Goal: Task Accomplishment & Management: Manage account settings

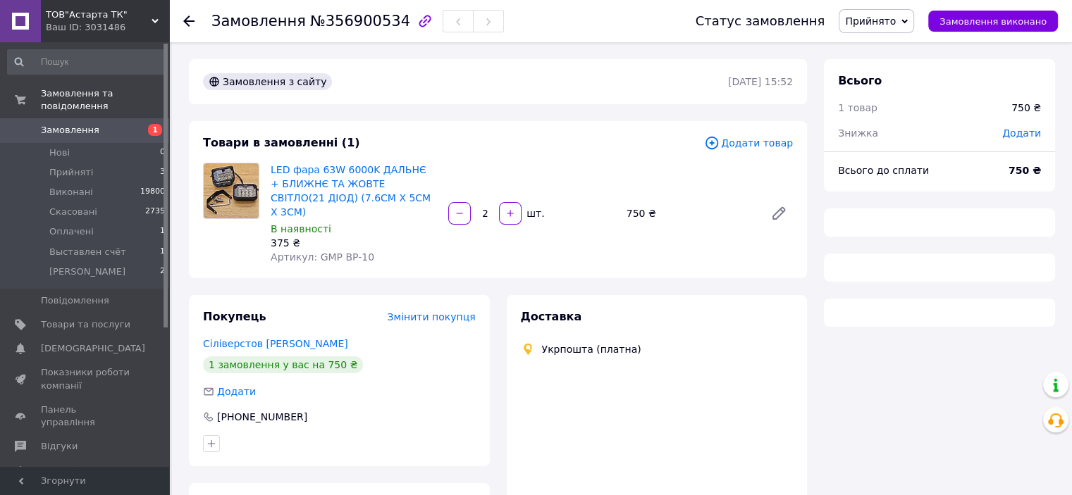
scroll to position [94, 0]
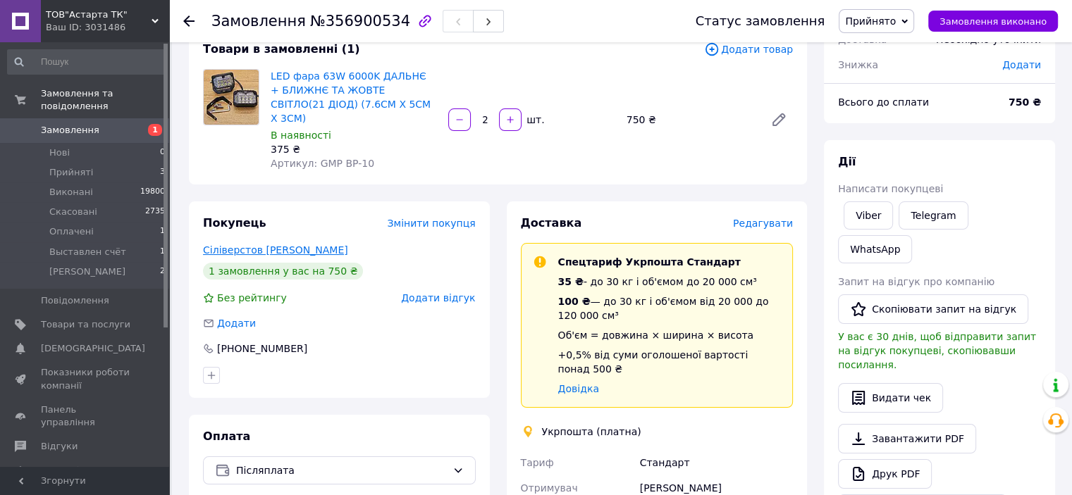
click at [247, 245] on link "Сіліверстов [PERSON_NAME]" at bounding box center [275, 250] width 145 height 11
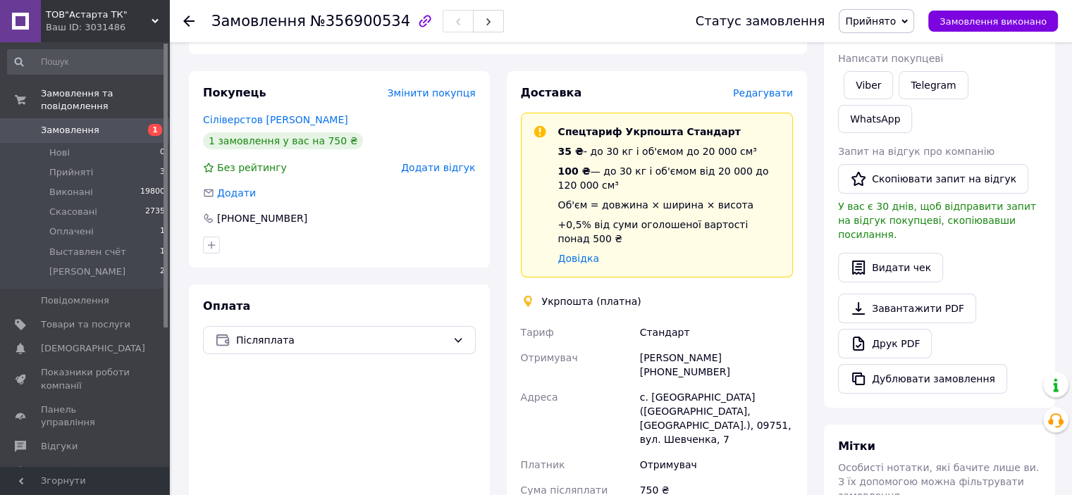
scroll to position [258, 0]
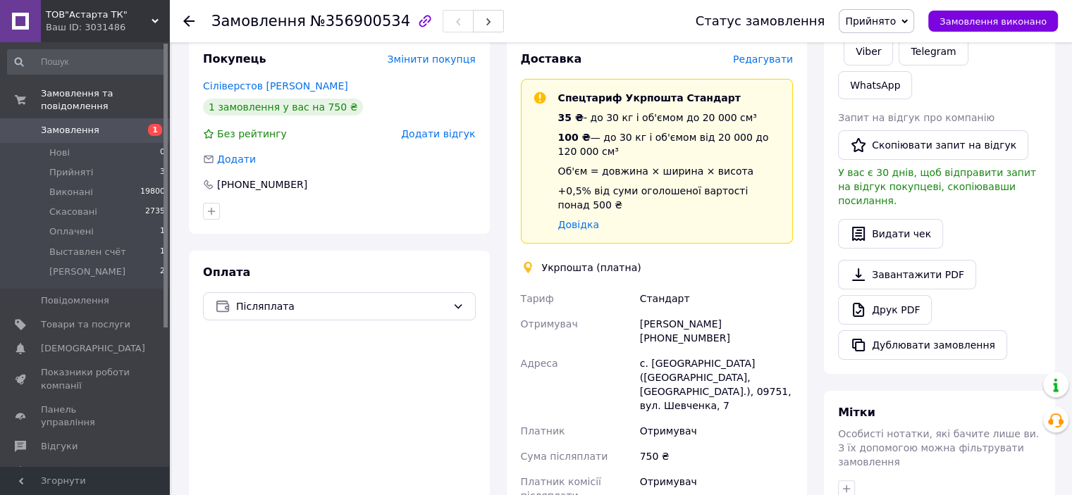
drag, startPoint x: 711, startPoint y: 311, endPoint x: 659, endPoint y: 314, distance: 52.3
click at [659, 314] on div "[PERSON_NAME] [PHONE_NUMBER]" at bounding box center [716, 330] width 159 height 39
copy div "0968106961"
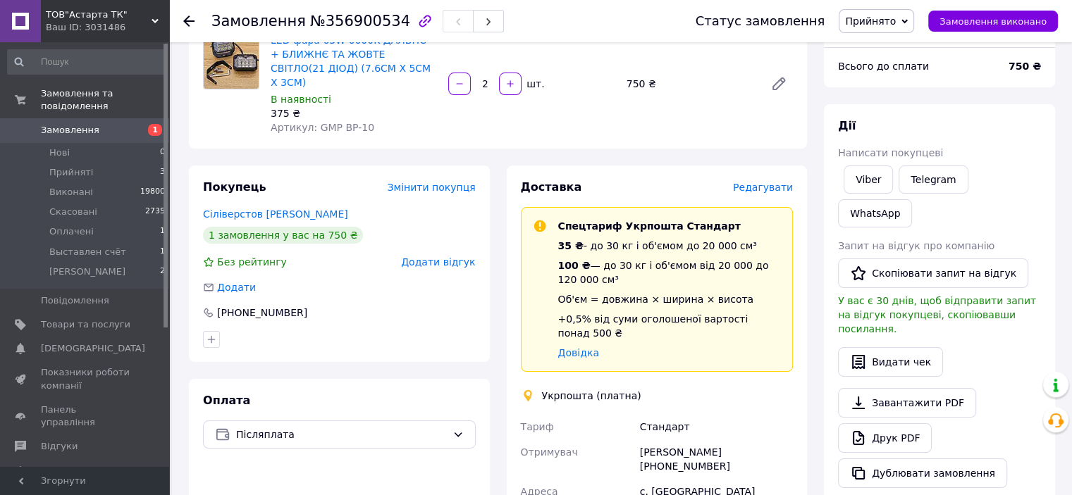
scroll to position [117, 0]
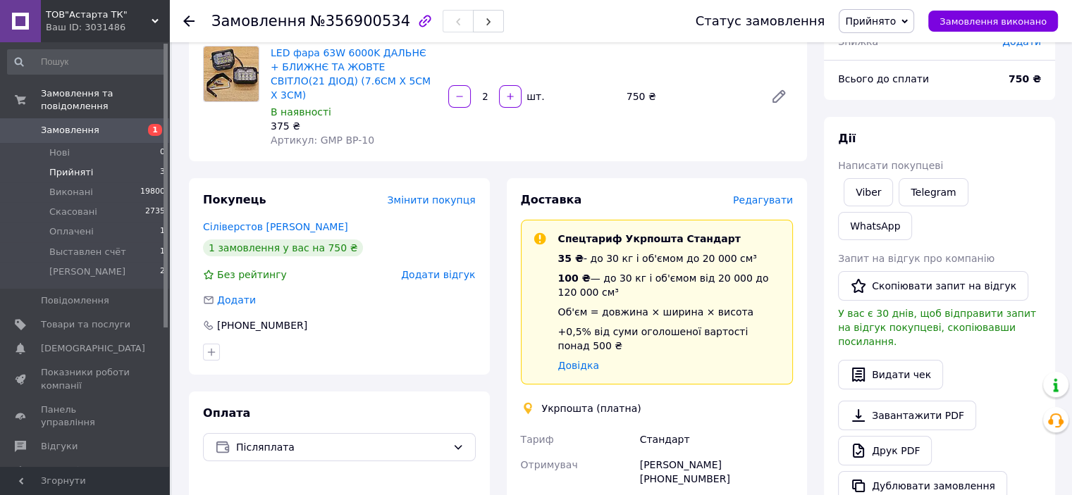
click at [72, 166] on span "Прийняті" at bounding box center [71, 172] width 44 height 13
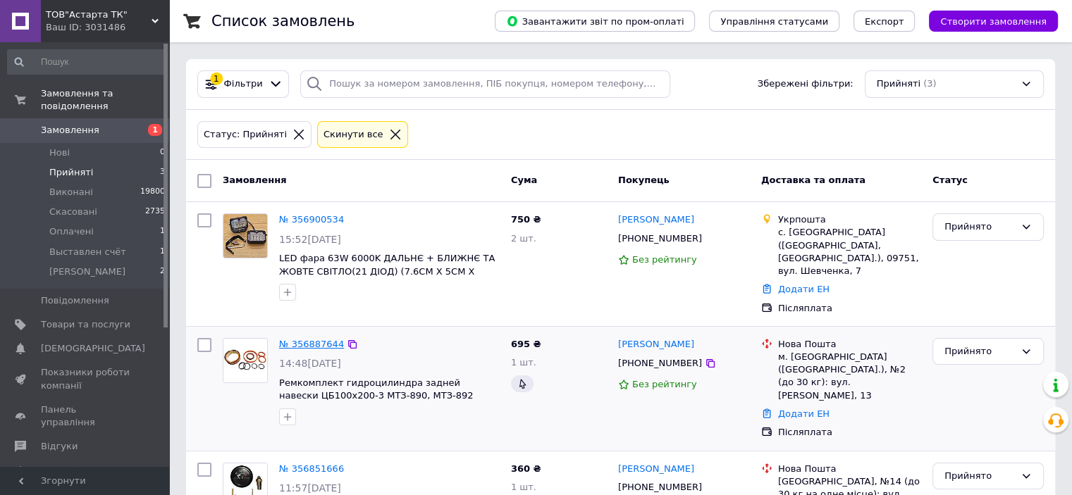
click at [313, 339] on link "№ 356887644" at bounding box center [311, 344] width 65 height 11
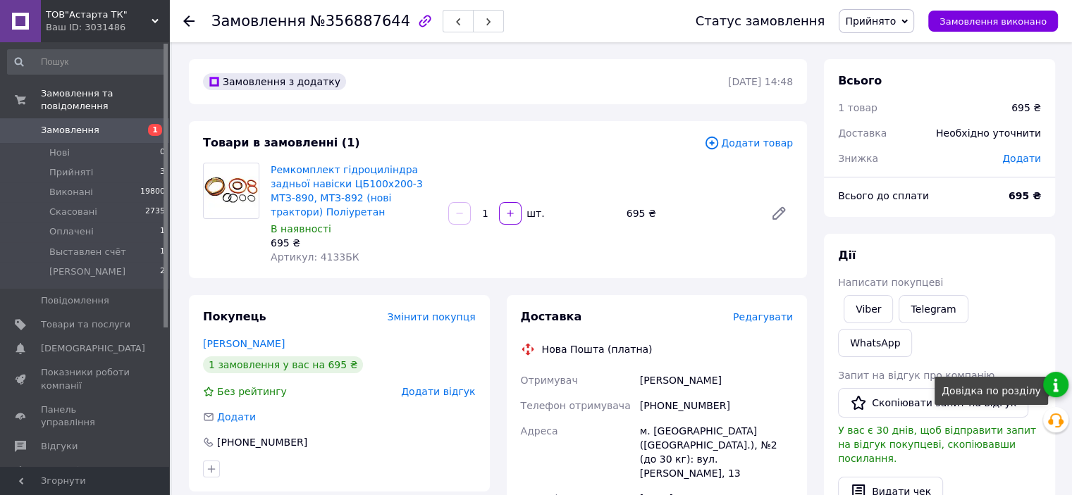
scroll to position [23, 0]
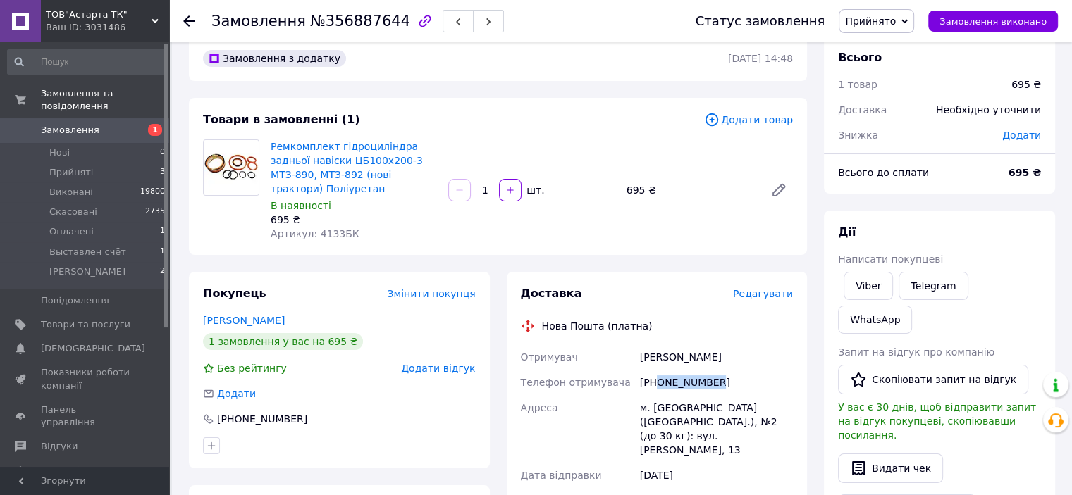
drag, startPoint x: 715, startPoint y: 370, endPoint x: 656, endPoint y: 374, distance: 59.3
click at [656, 374] on div "[PHONE_NUMBER]" at bounding box center [716, 382] width 159 height 25
copy div "0982052806"
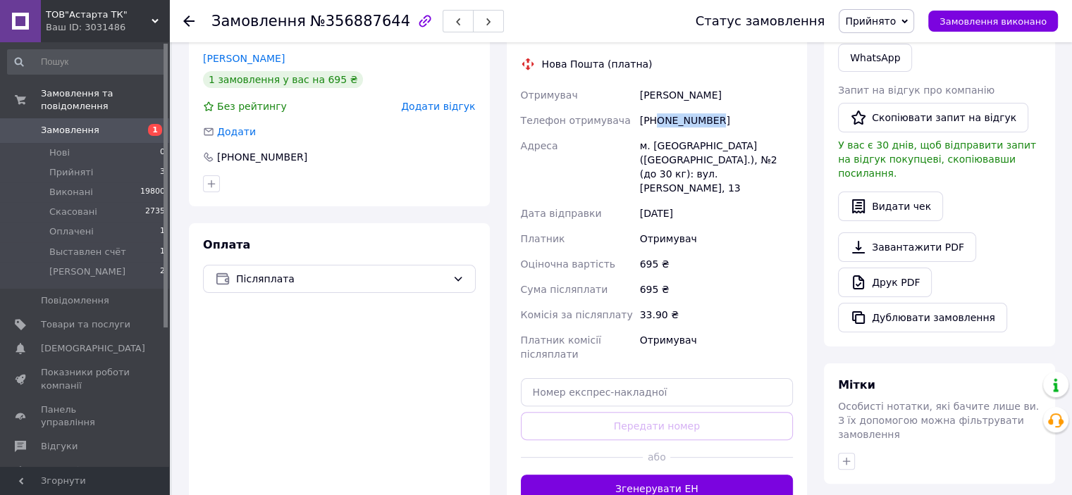
scroll to position [305, 0]
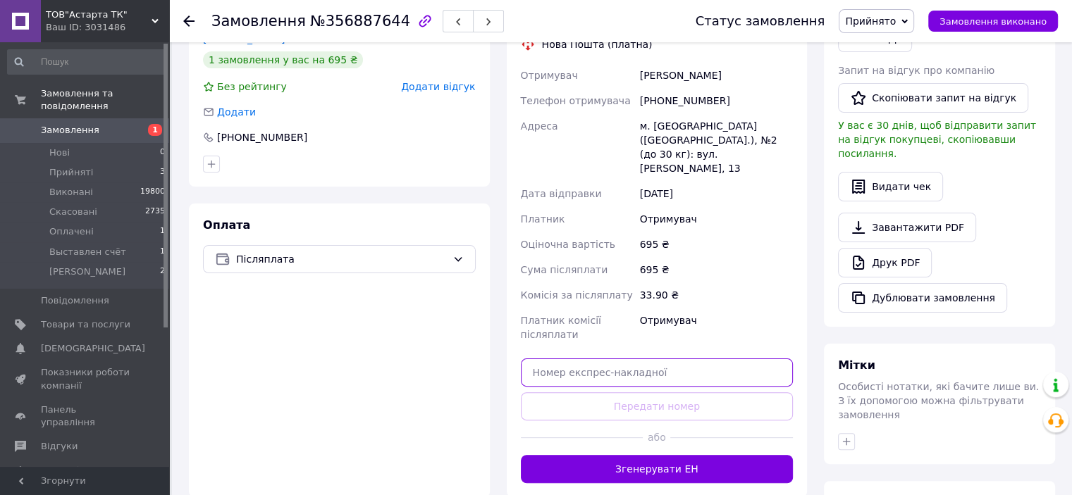
click at [650, 359] on input "text" at bounding box center [657, 373] width 273 height 28
paste input "20451225247965"
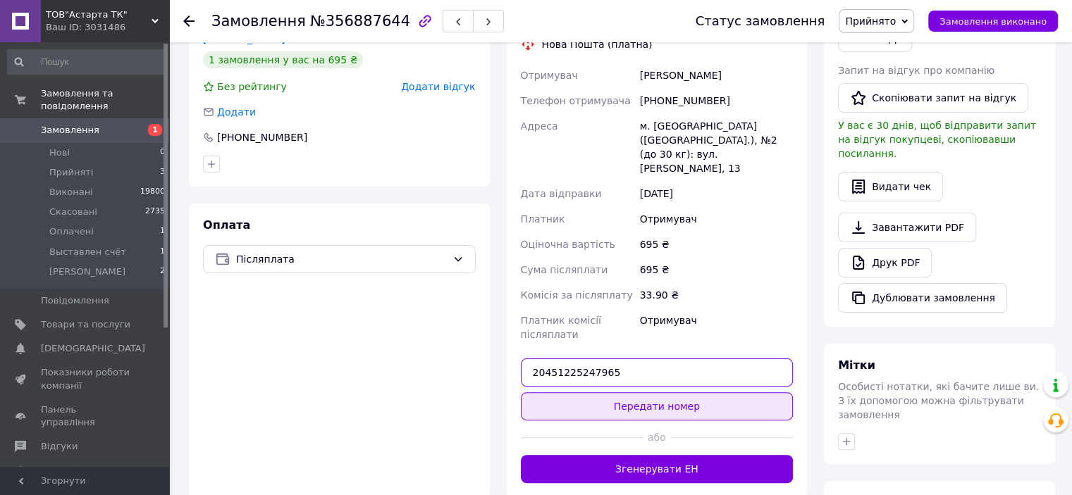
type input "20451225247965"
click at [655, 393] on button "Передати номер" at bounding box center [657, 407] width 273 height 28
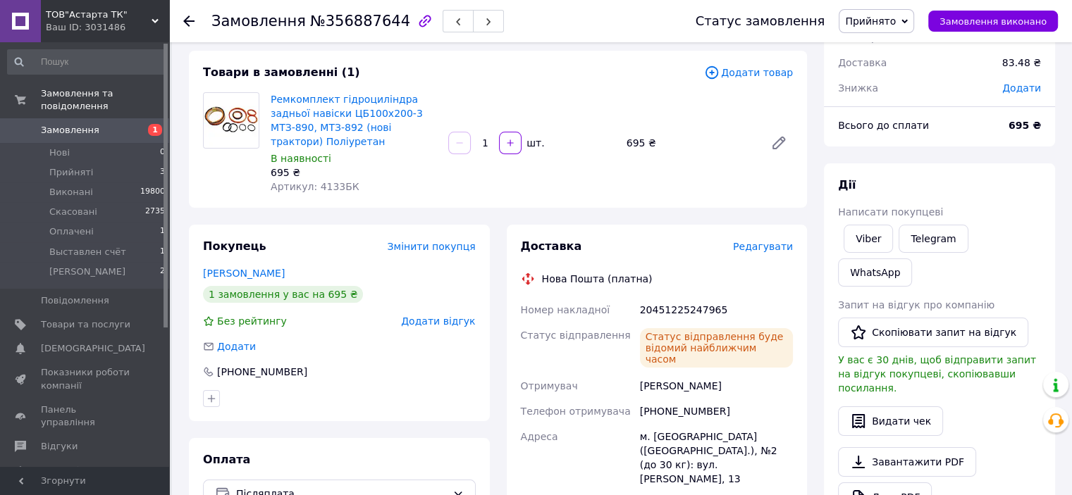
scroll to position [0, 0]
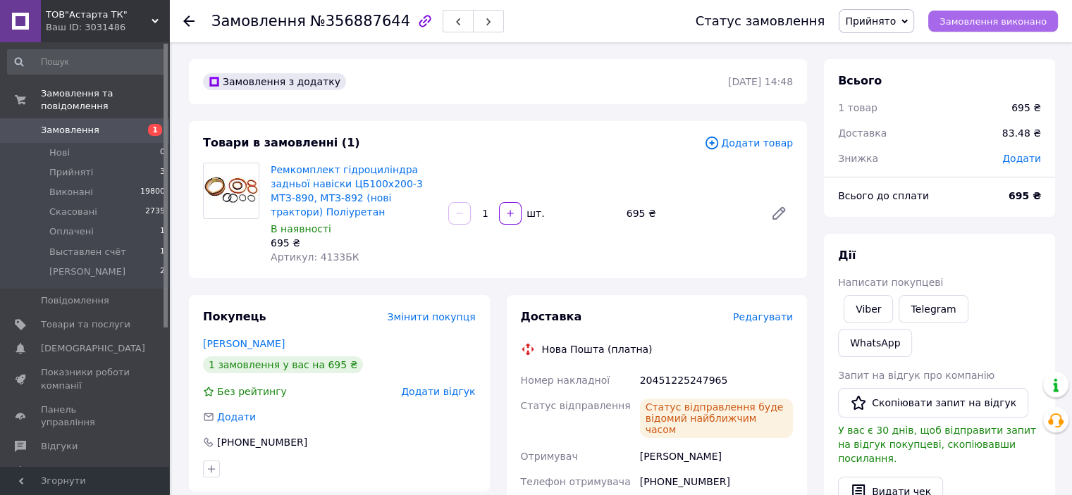
click at [1004, 23] on span "Замовлення виконано" at bounding box center [992, 21] width 107 height 11
